Goal: Task Accomplishment & Management: Use online tool/utility

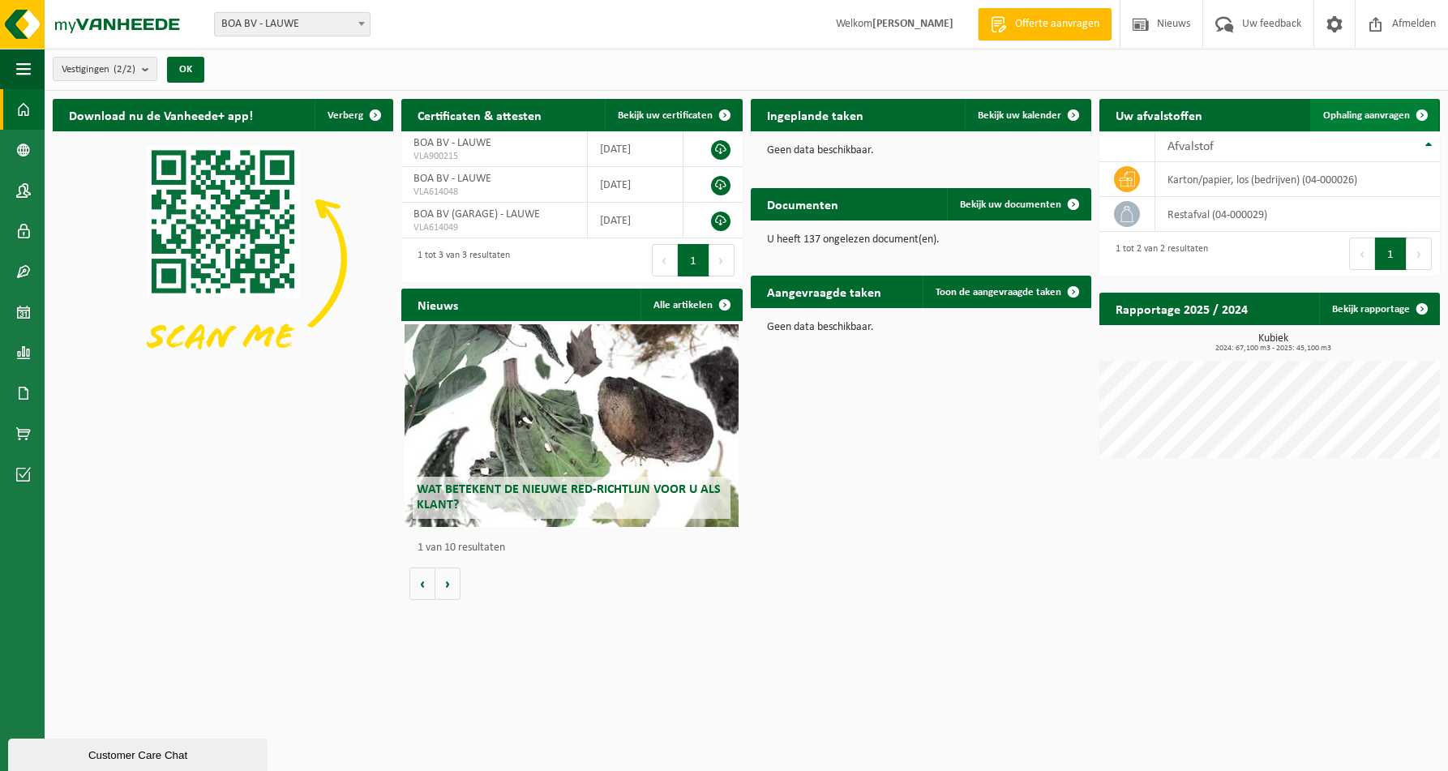
click at [1402, 121] on span "Ophaling aanvragen" at bounding box center [1366, 115] width 87 height 11
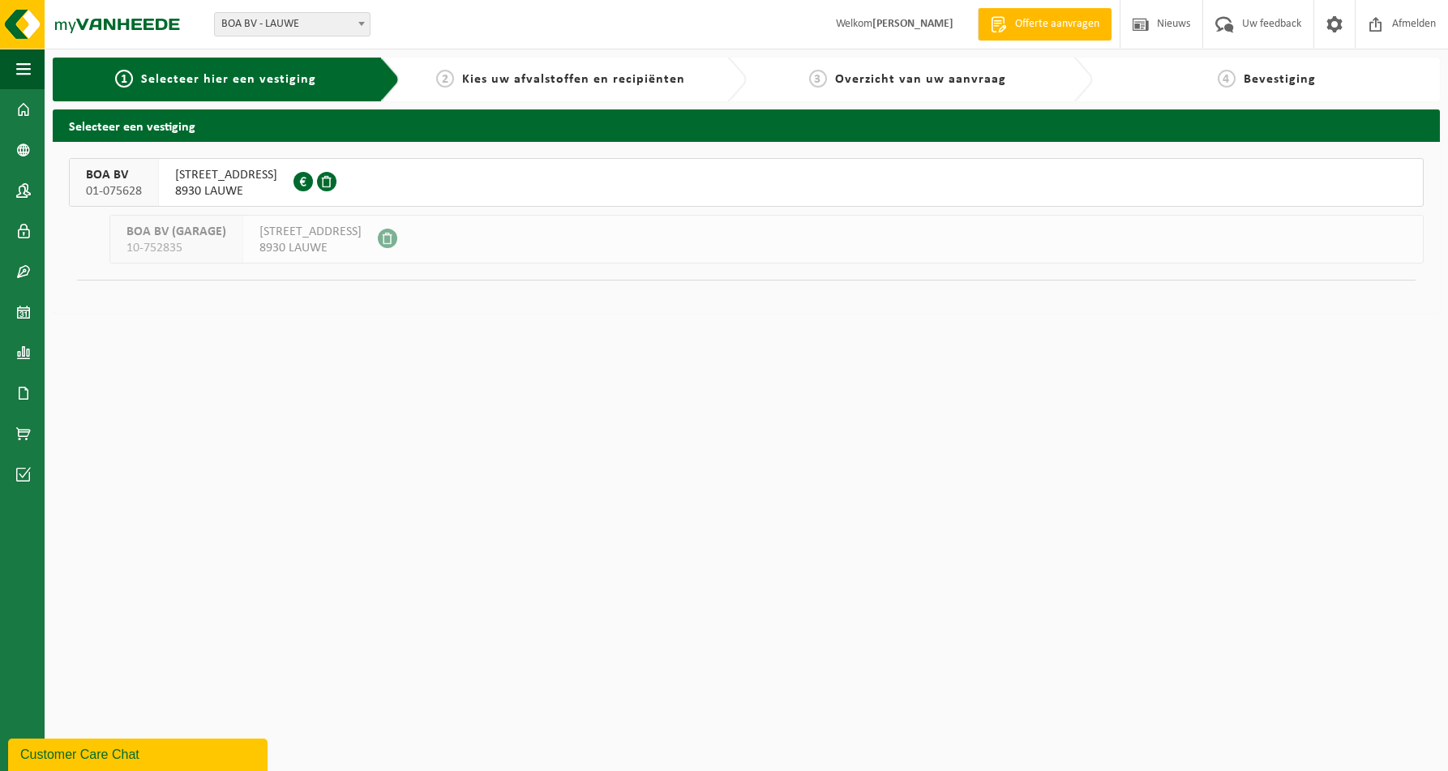
click at [236, 181] on span "SPOORWEGSTRAAT 7" at bounding box center [226, 175] width 102 height 16
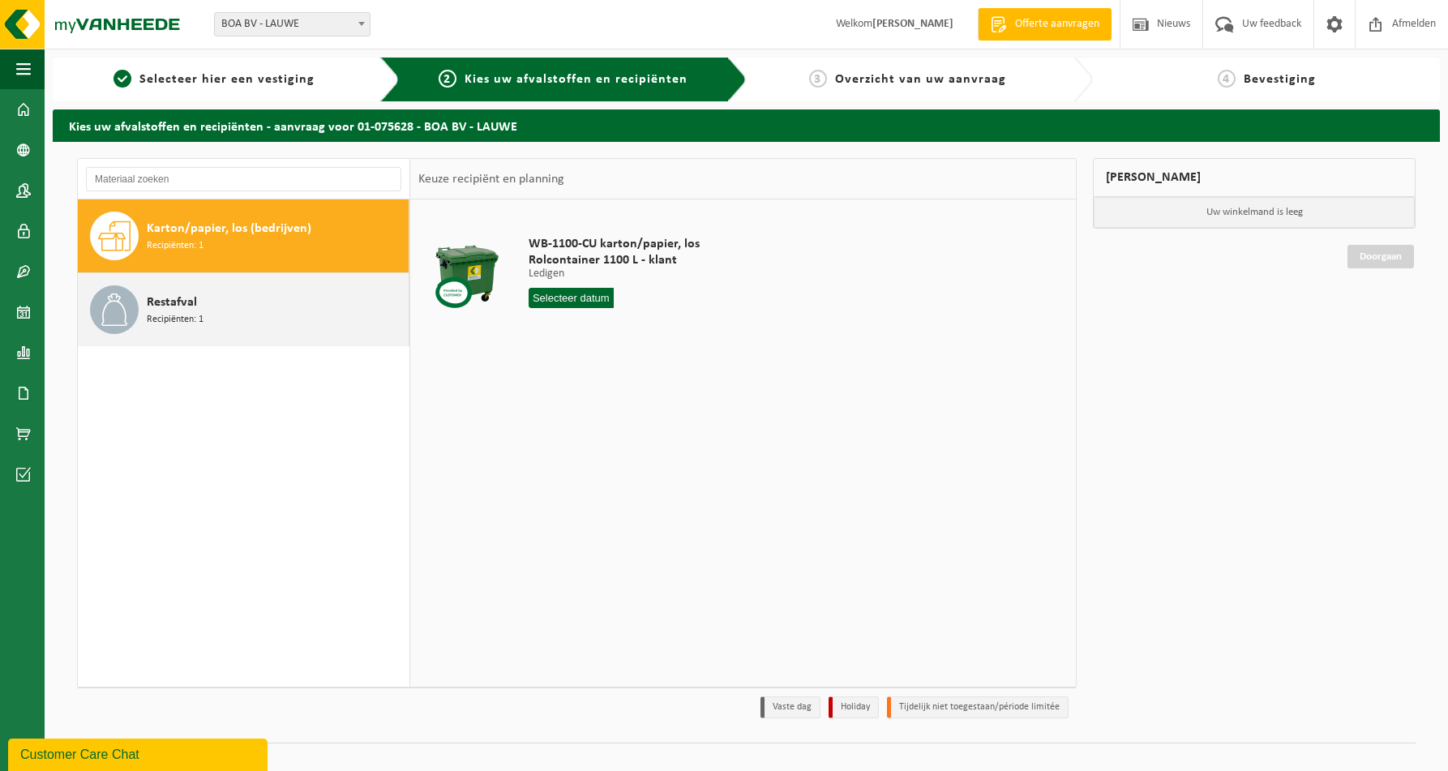
click at [161, 313] on span "Recipiënten: 1" at bounding box center [175, 319] width 57 height 15
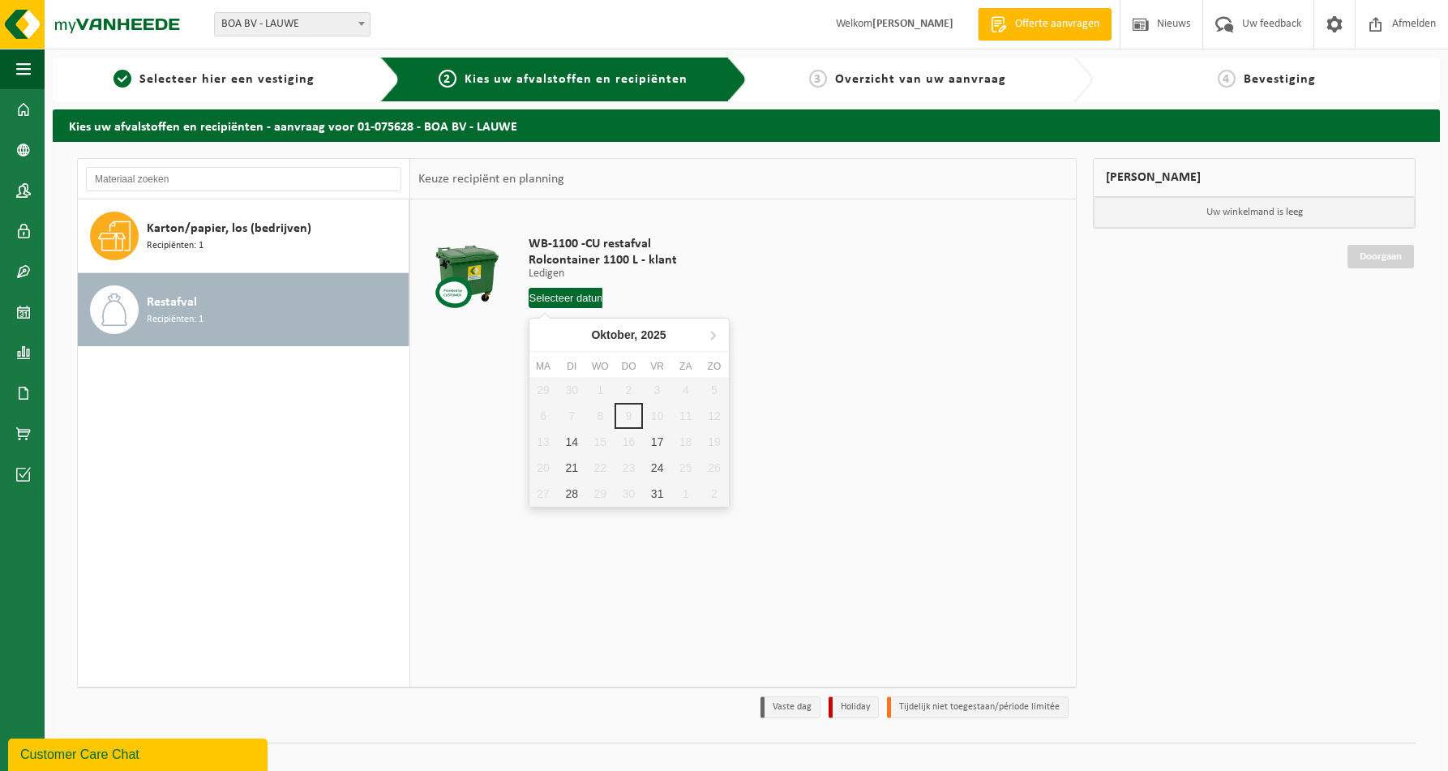
click at [573, 299] on input "text" at bounding box center [566, 298] width 75 height 20
click at [572, 444] on div "14" at bounding box center [572, 442] width 28 height 26
type input "Van 2025-10-14"
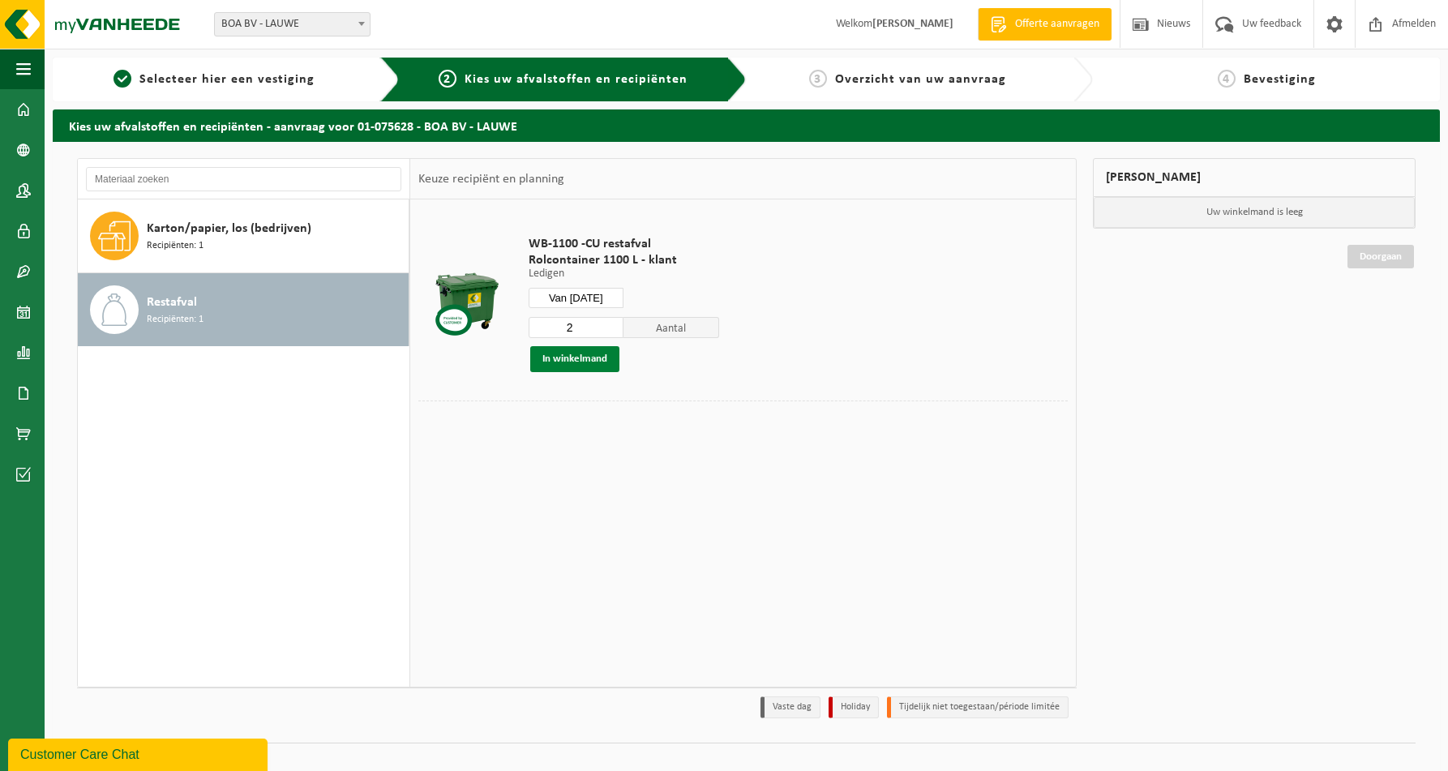
click at [570, 363] on button "In winkelmand" at bounding box center [574, 359] width 89 height 26
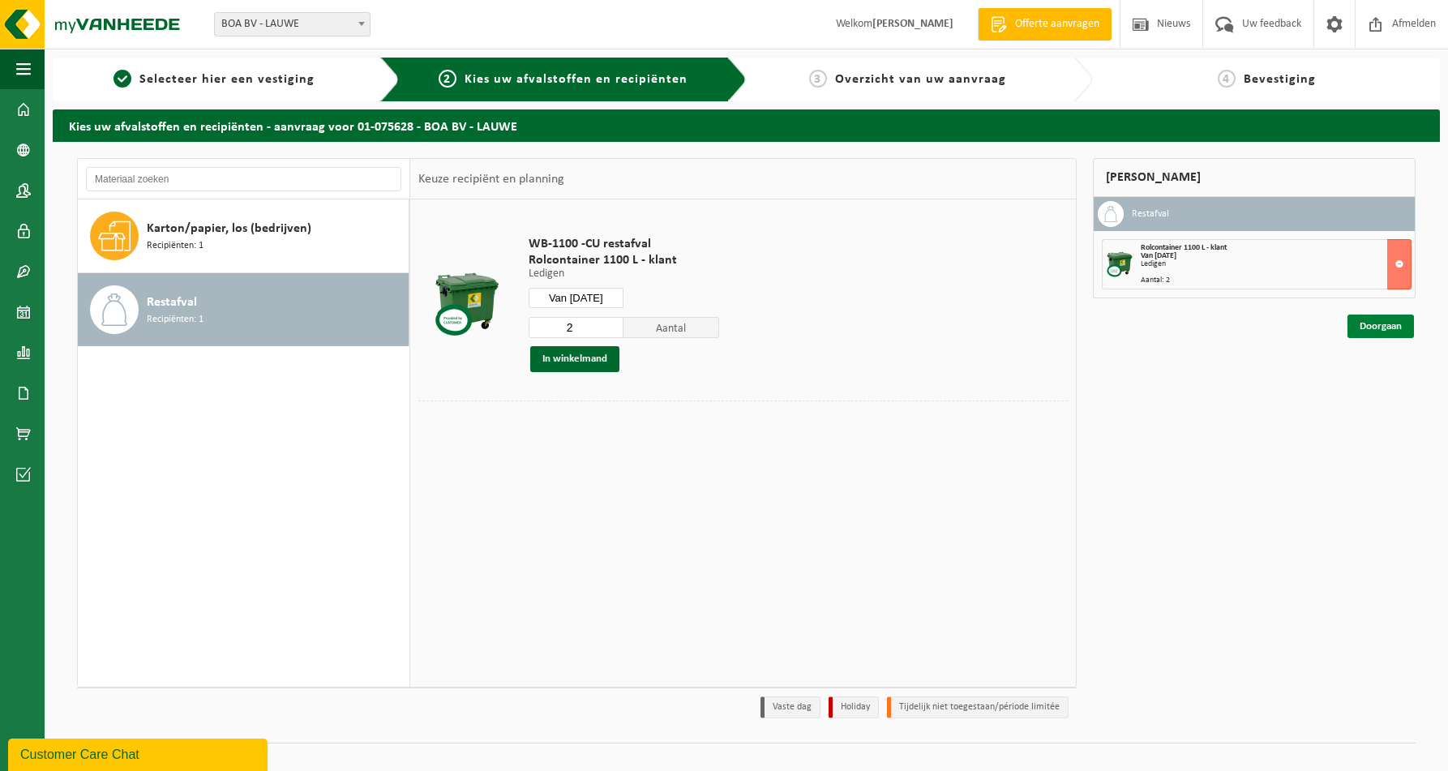
click at [1377, 326] on link "Doorgaan" at bounding box center [1380, 327] width 66 height 24
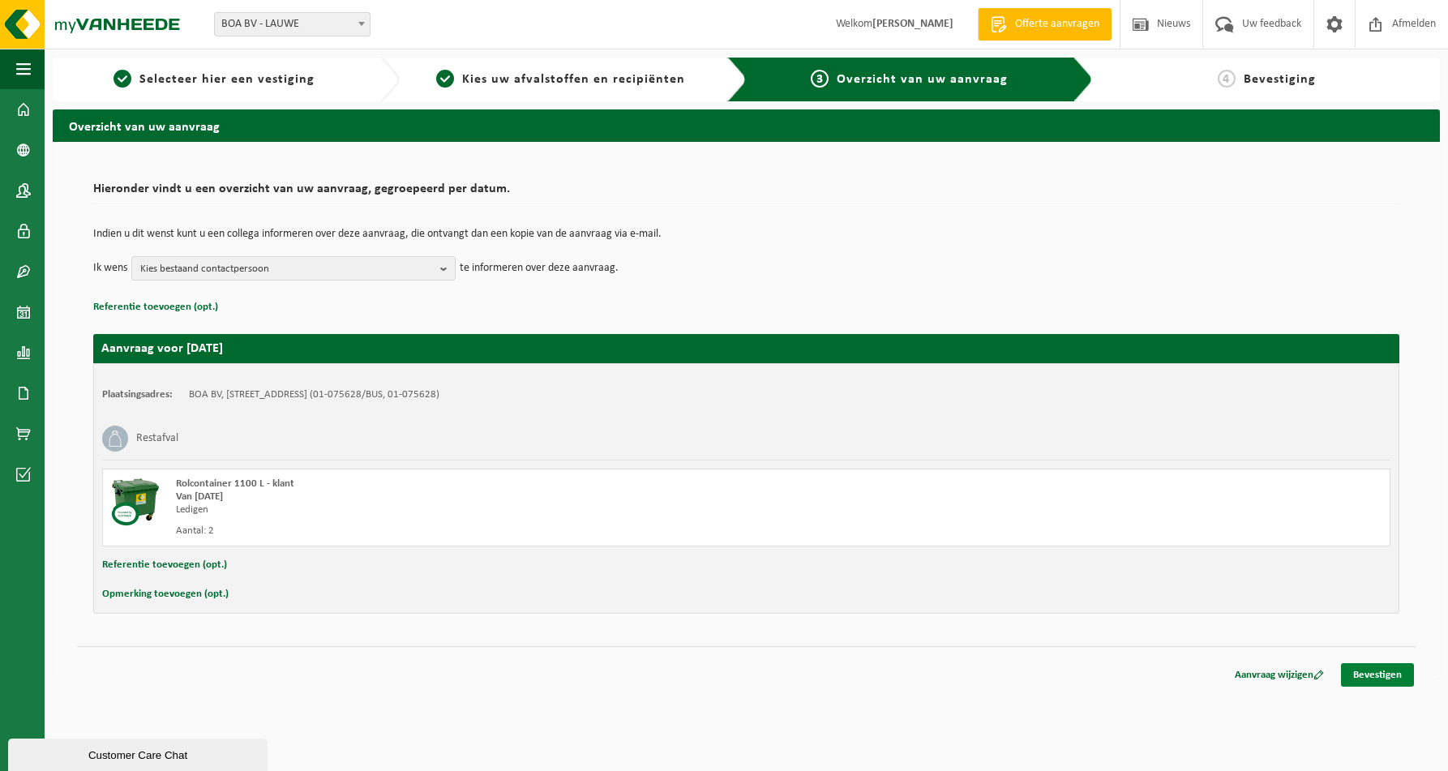
click at [1378, 675] on link "Bevestigen" at bounding box center [1377, 675] width 73 height 24
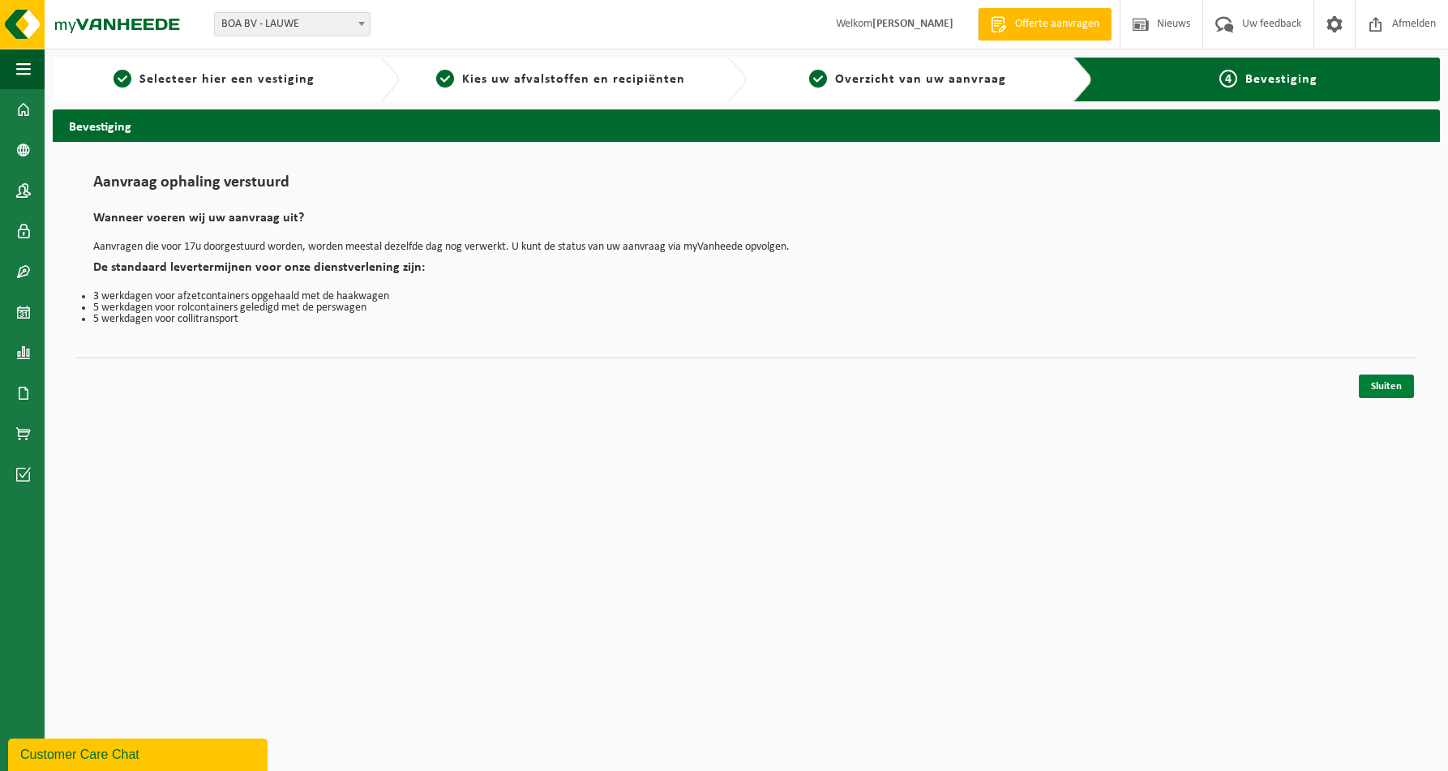
click at [1382, 383] on link "Sluiten" at bounding box center [1386, 387] width 55 height 24
